Goal: Transaction & Acquisition: Obtain resource

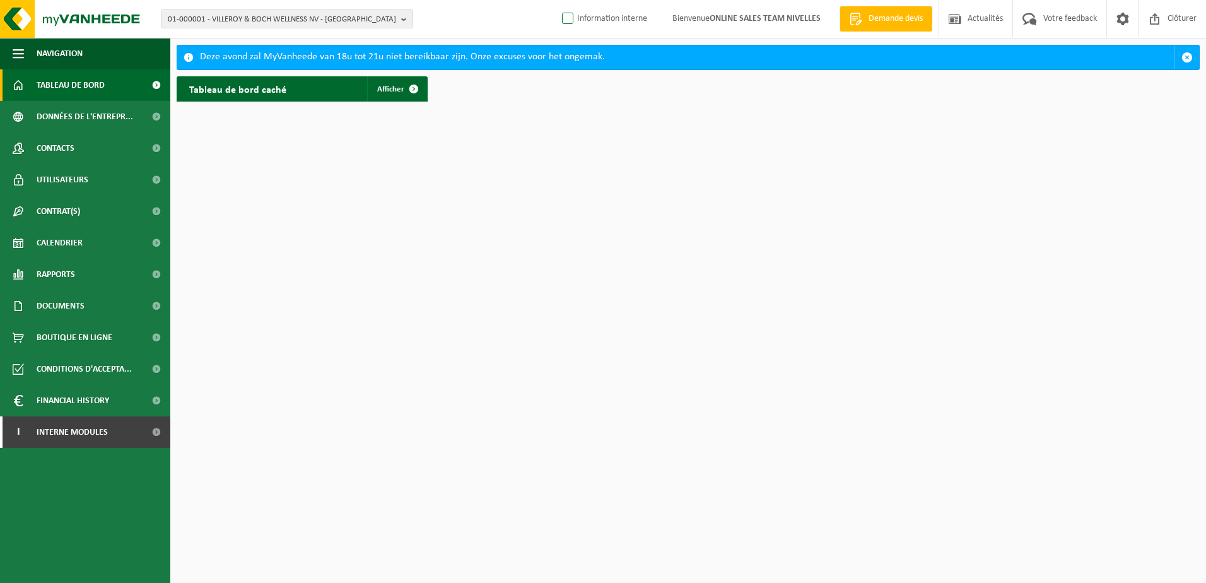
click at [569, 15] on label "Information interne" at bounding box center [603, 18] width 88 height 19
click at [557, 0] on input "Information interne" at bounding box center [557, -1] width 1 height 1
checkbox input "true"
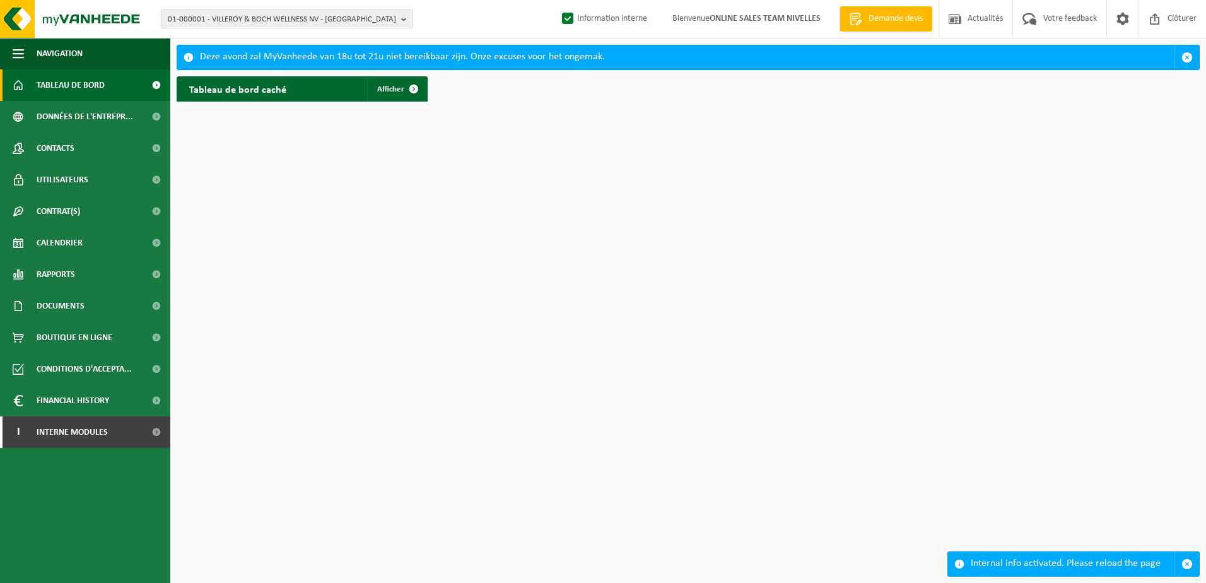
click at [400, 15] on button "01-000001 - VILLEROY & BOCH WELLNESS NV - ROESELARE" at bounding box center [287, 18] width 252 height 19
click at [401, 15] on button "01-000001 - VILLEROY & BOCH WELLNESS NV - ROESELARE" at bounding box center [287, 18] width 252 height 19
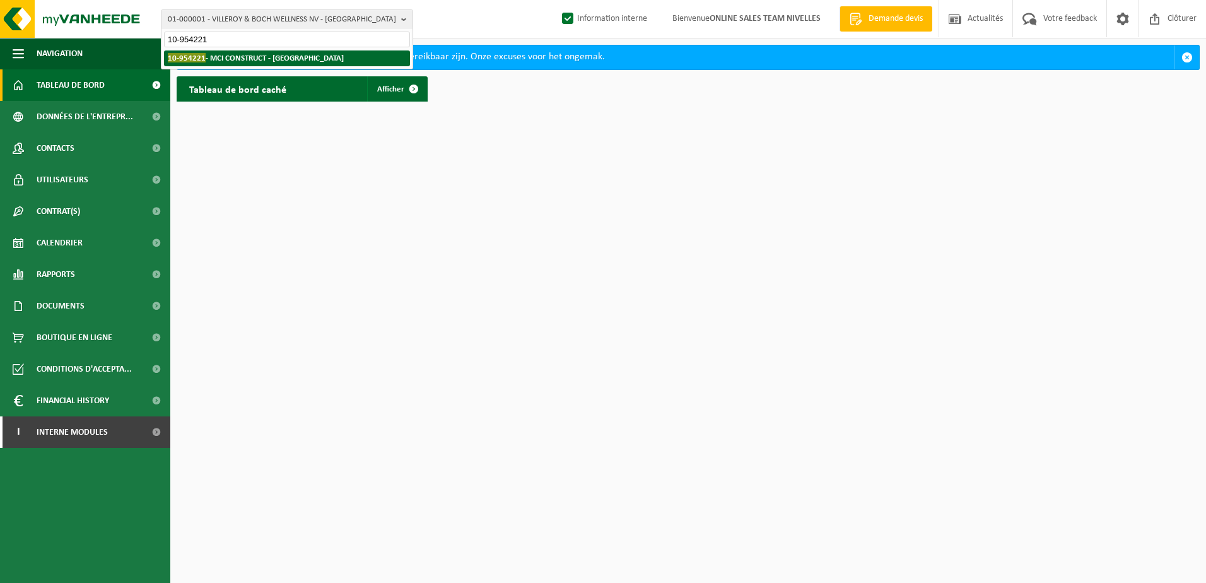
type input "10-954221"
click at [319, 61] on li "10-954221 - MCI CONSTRUCT - ANDERLECHT" at bounding box center [287, 58] width 246 height 16
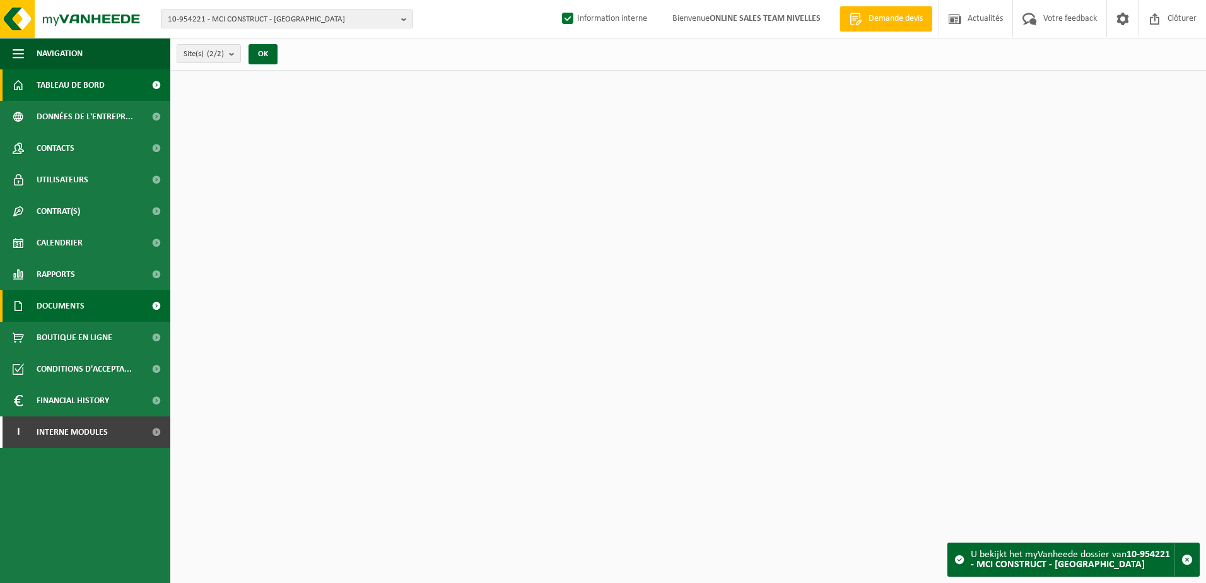
click at [40, 308] on span "Documents" at bounding box center [61, 306] width 48 height 32
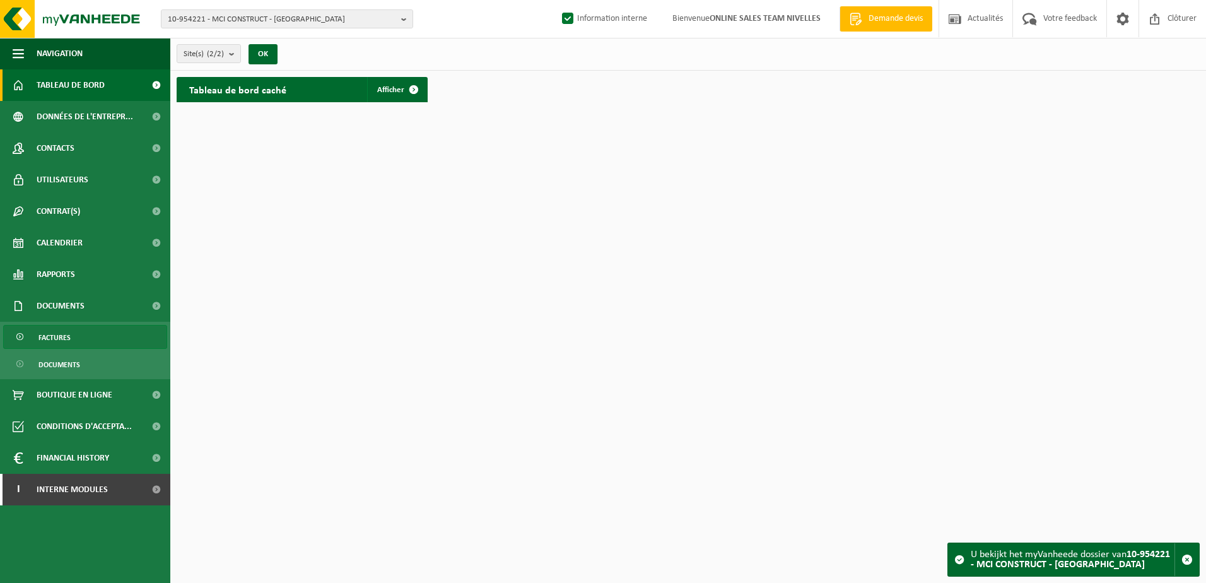
click at [48, 333] on span "Factures" at bounding box center [54, 337] width 32 height 24
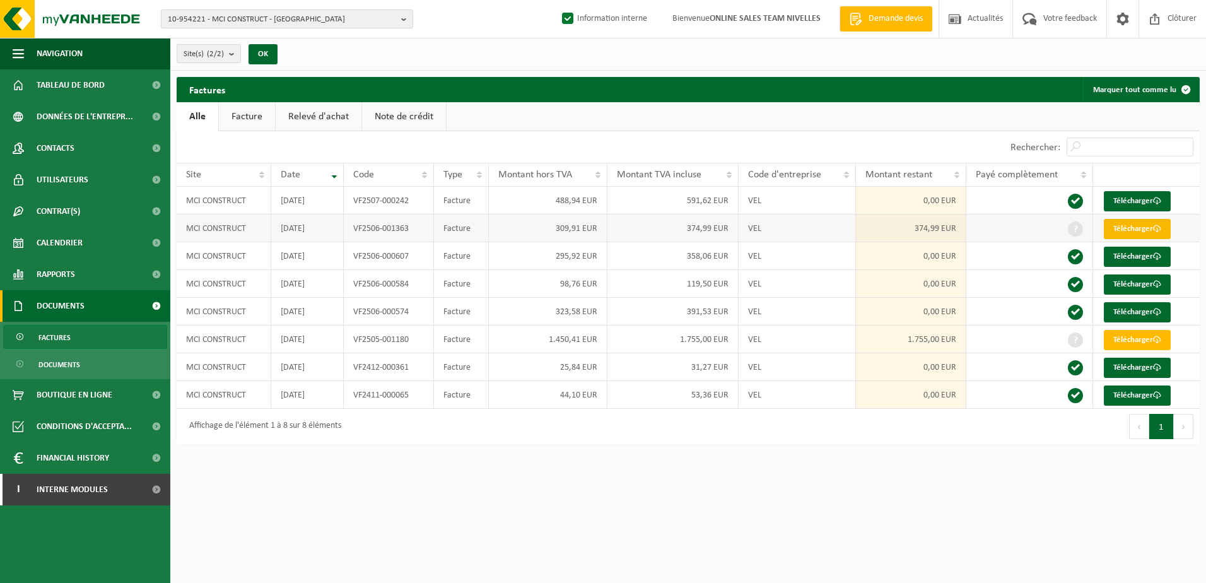
click at [1142, 231] on link "Télécharger" at bounding box center [1136, 229] width 67 height 20
click at [946, 539] on html "10-954221 - MCI CONSTRUCT - ANDERLECHT 10-954221 - MCI CONSTRUCT - ANDERLECHT 1…" at bounding box center [603, 291] width 1206 height 583
click at [401, 16] on b "button" at bounding box center [406, 19] width 11 height 18
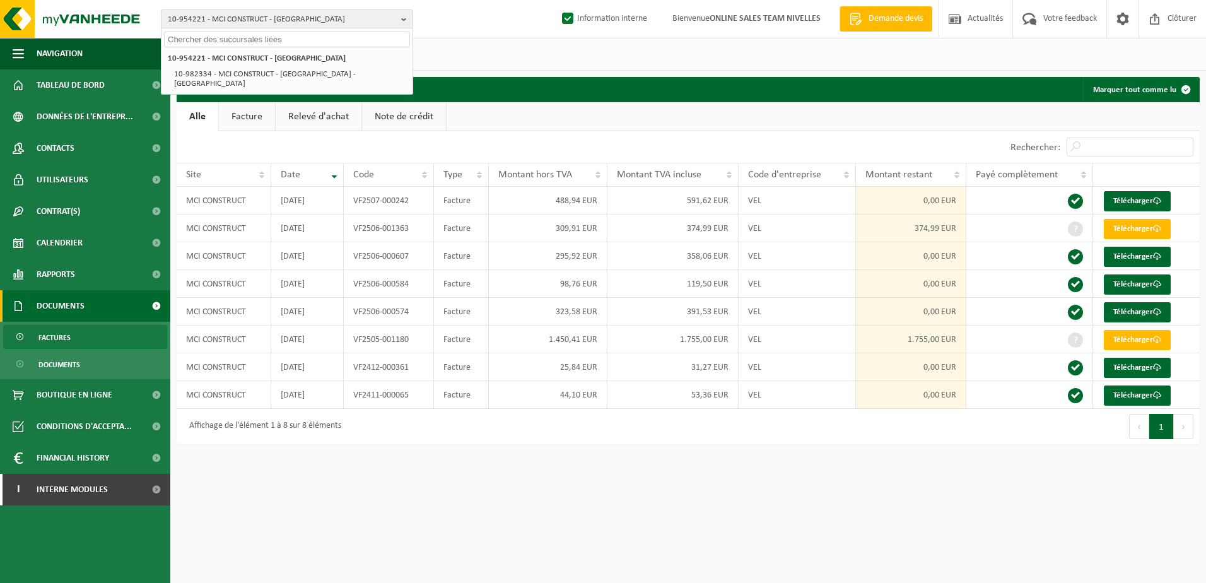
click at [335, 41] on input "text" at bounding box center [287, 40] width 246 height 16
paste input "10-951834"
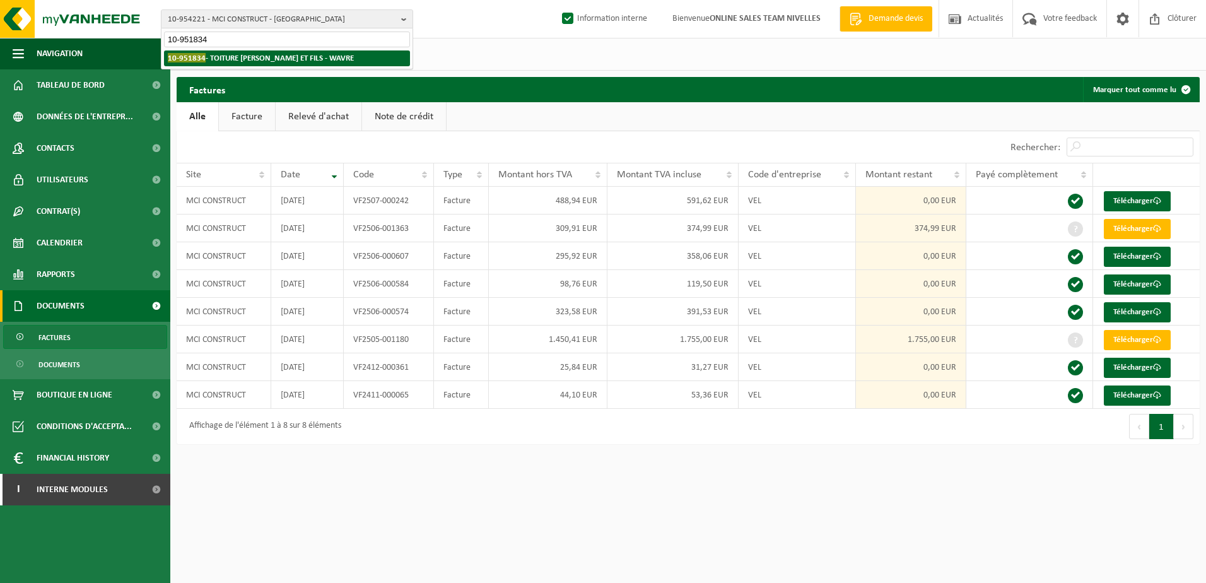
type input "10-951834"
click at [292, 59] on strong "10-951834 - TOITURE FREDERIC SERGE ET FILS - WAVRE" at bounding box center [261, 57] width 186 height 9
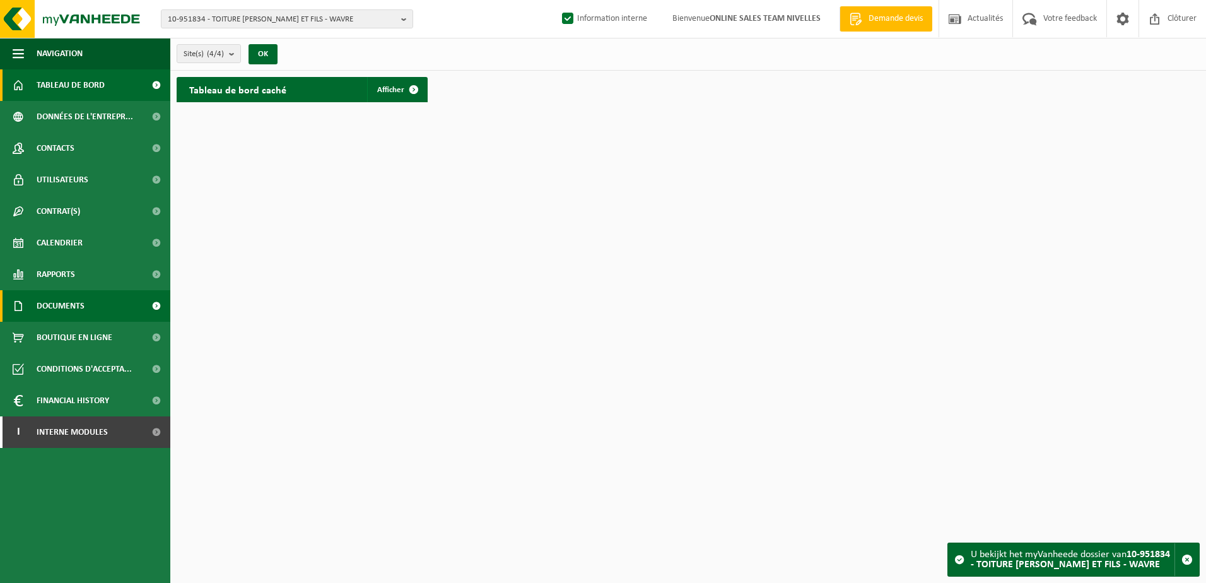
click at [35, 303] on link "Documents" at bounding box center [85, 306] width 170 height 32
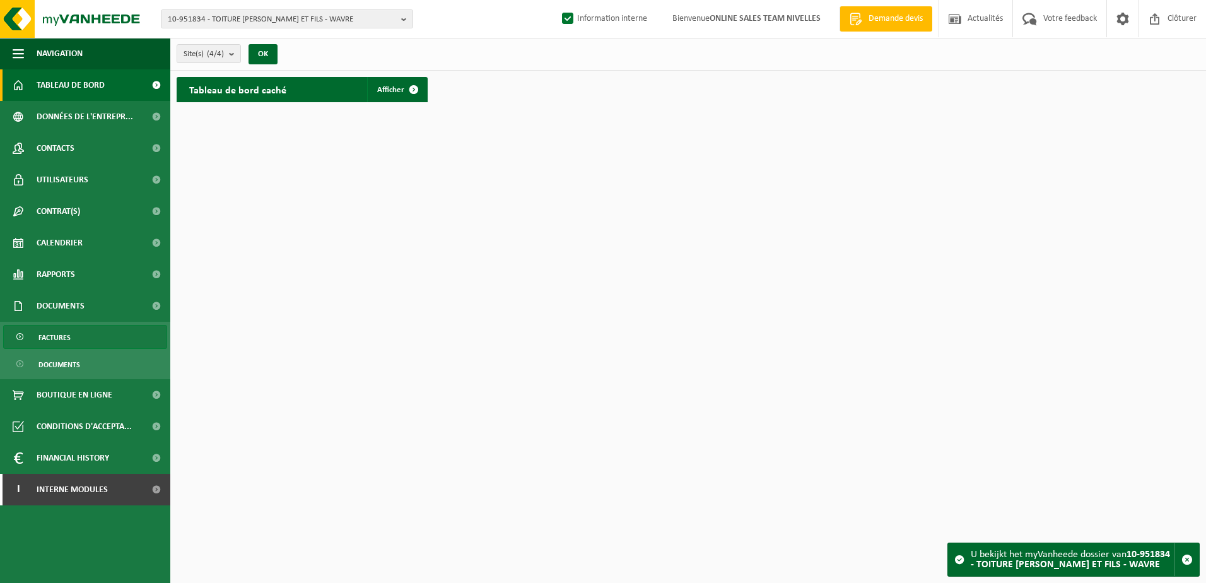
click at [41, 336] on span "Factures" at bounding box center [54, 337] width 32 height 24
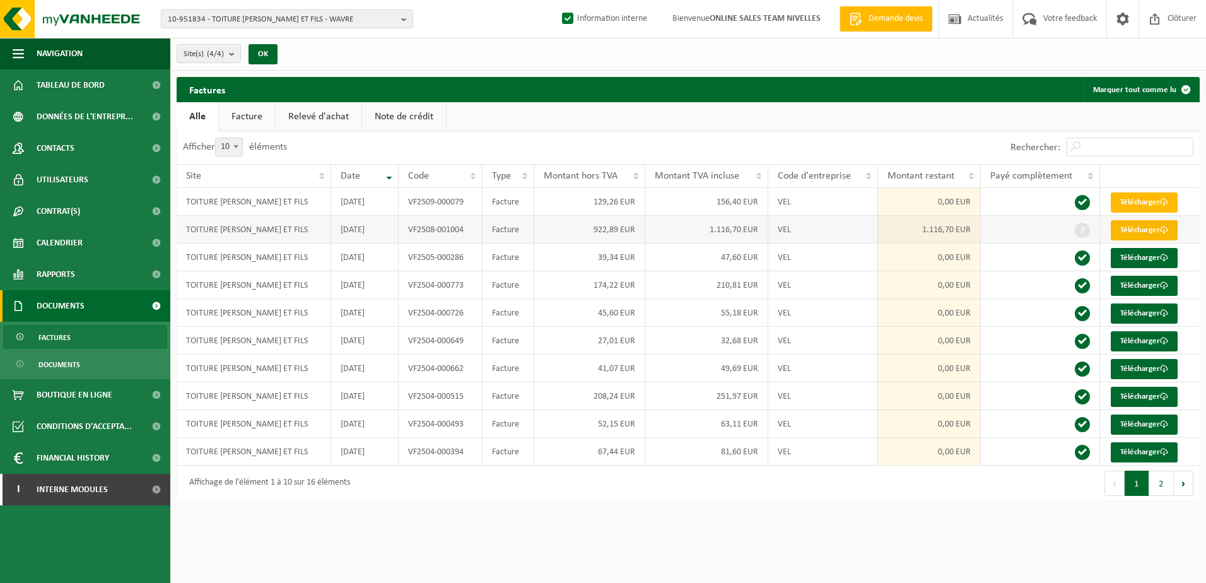
click at [1120, 232] on link "Télécharger" at bounding box center [1143, 230] width 67 height 20
click at [405, 24] on b "button" at bounding box center [406, 19] width 11 height 18
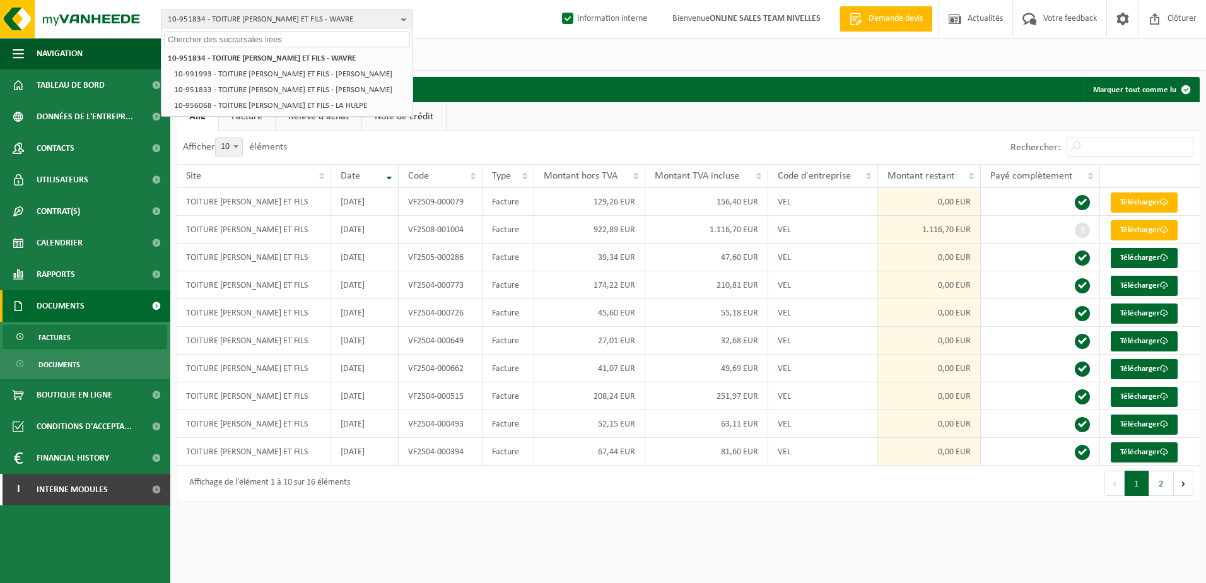
click at [365, 36] on input "text" at bounding box center [287, 40] width 246 height 16
paste input "10-964314"
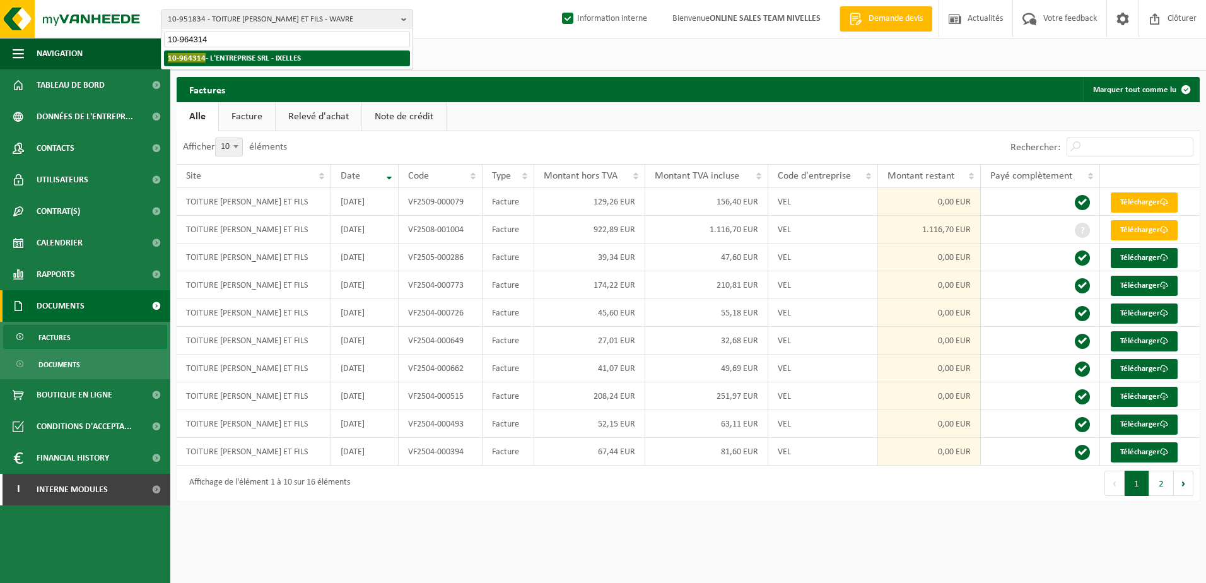
type input "10-964314"
click at [296, 55] on strong "10-964314 - L'ENTREPRISE SRL - IXELLES" at bounding box center [234, 57] width 133 height 9
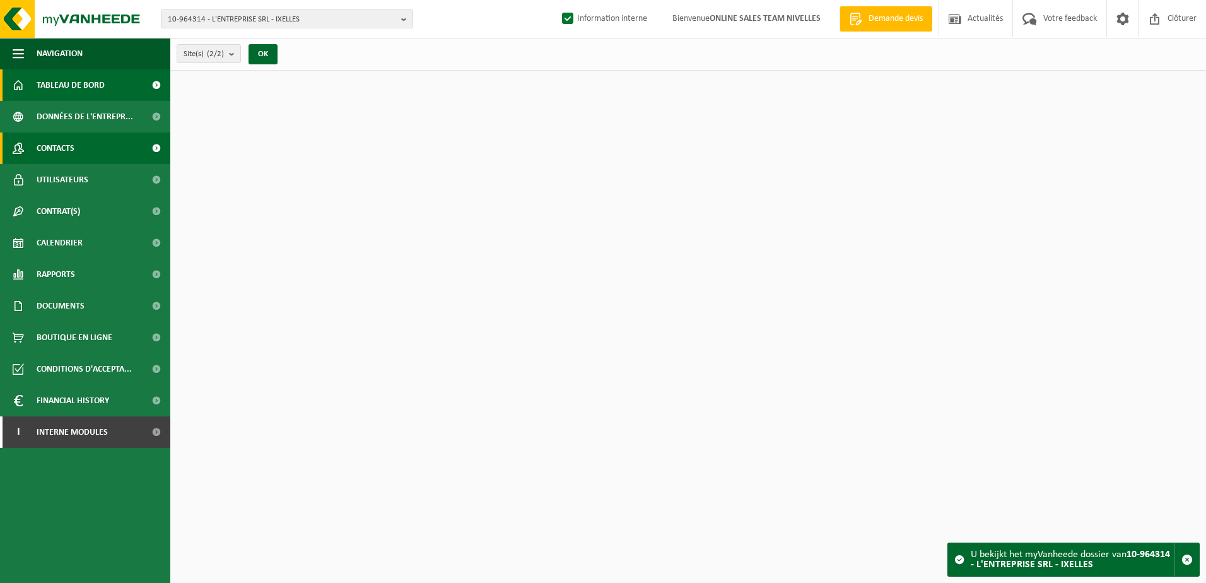
click at [85, 144] on link "Contacts" at bounding box center [85, 148] width 170 height 32
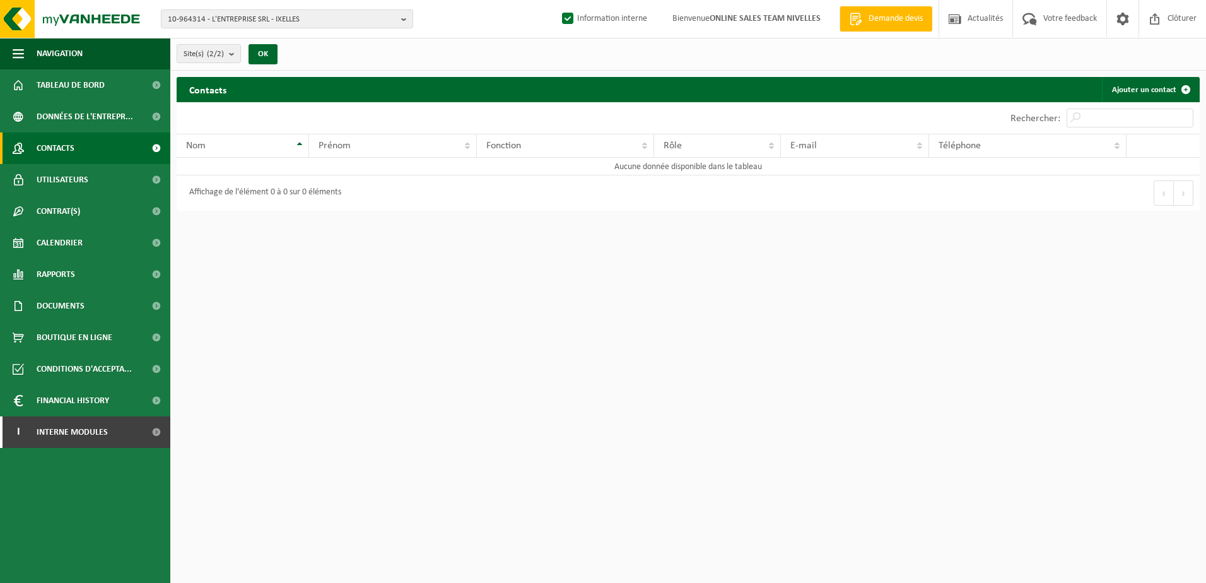
click at [992, 382] on html "10-964314 - L'ENTREPRISE SRL - IXELLES 10-964314 - L'ENTREPRISE SRL - IXELLES 1…" at bounding box center [603, 291] width 1206 height 583
